Goal: Navigation & Orientation: Go to known website

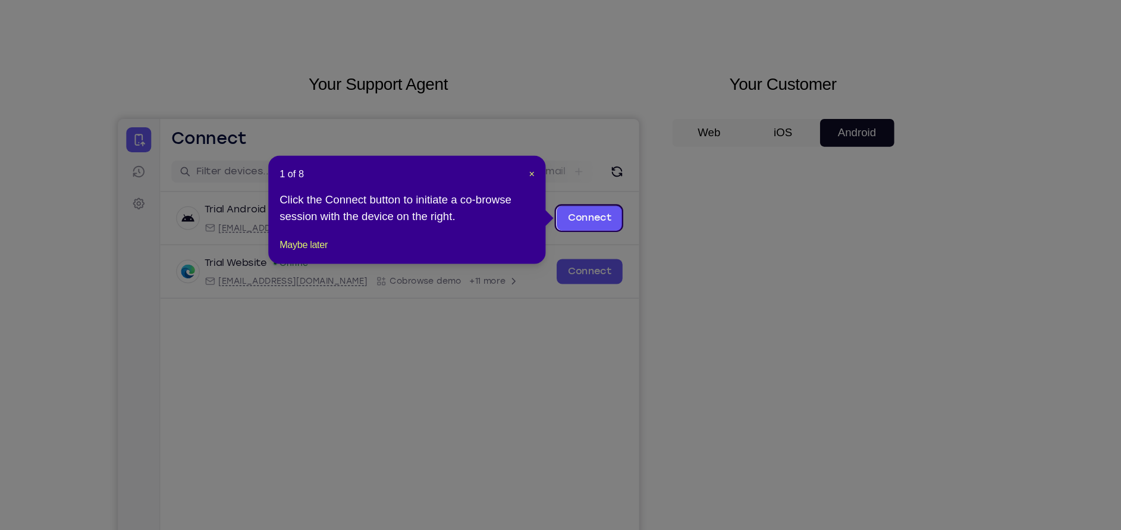
click at [579, 199] on header "1 of 8 ×" at bounding box center [475, 202] width 219 height 12
click at [582, 199] on header "1 of 8 ×" at bounding box center [475, 202] width 219 height 12
click at [582, 199] on span "×" at bounding box center [582, 202] width 5 height 10
